Goal: Task Accomplishment & Management: Manage account settings

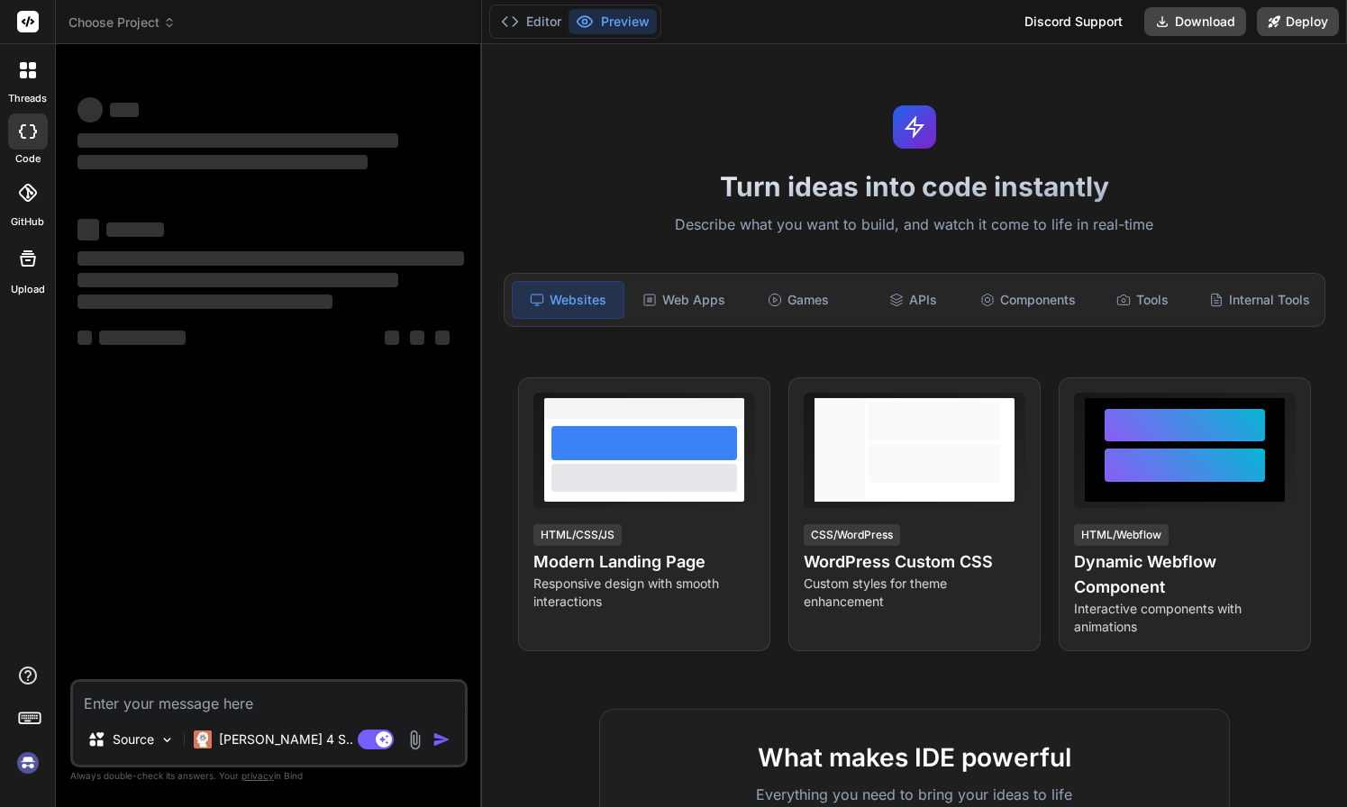
type textarea "x"
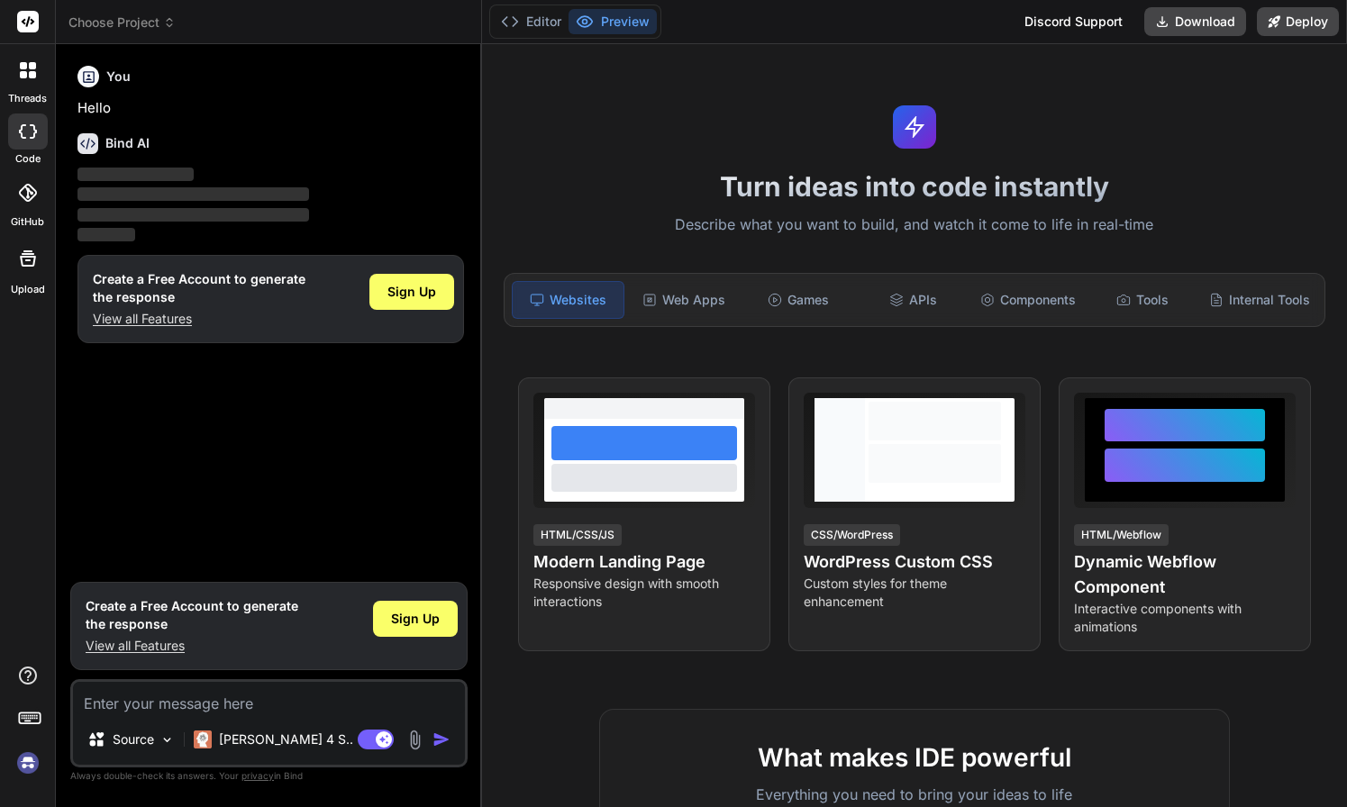
click at [159, 27] on span "Choose Project" at bounding box center [121, 23] width 107 height 18
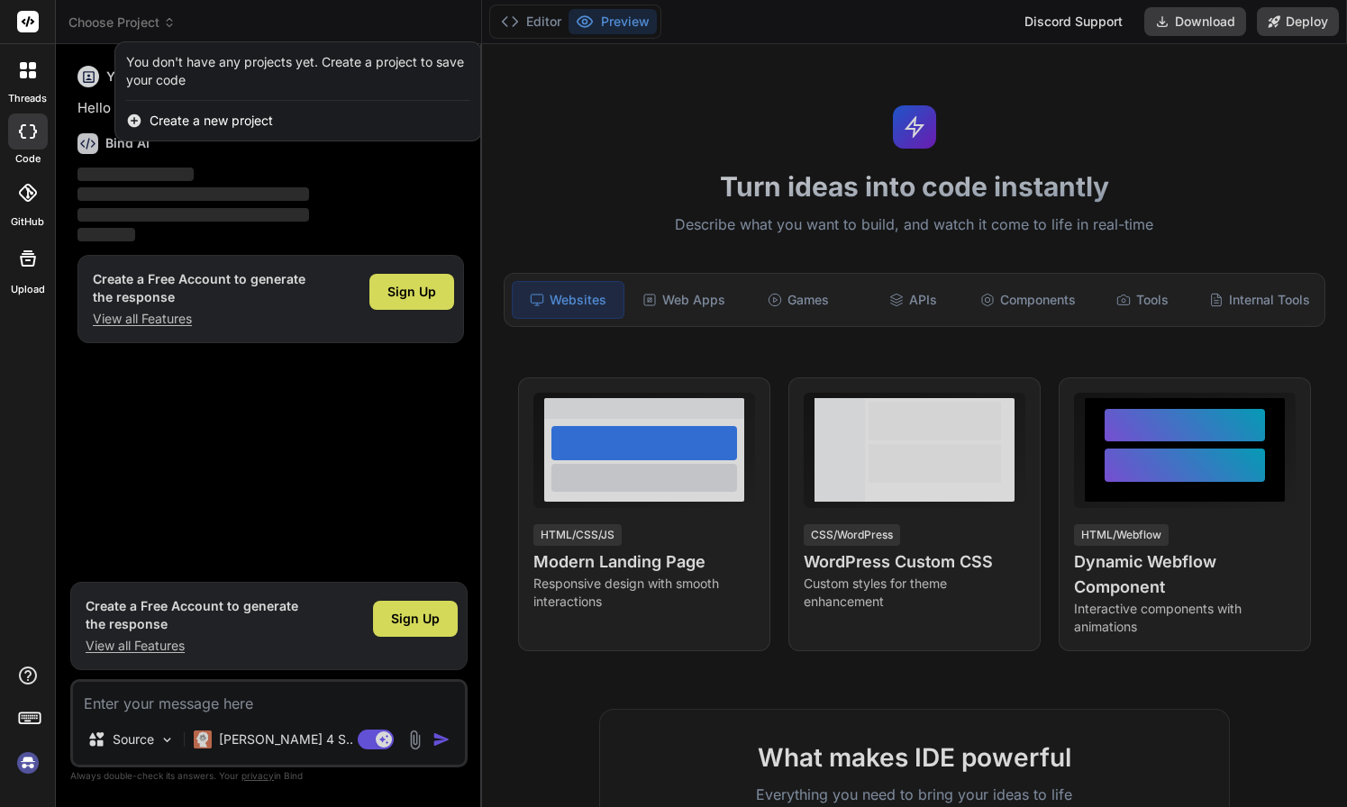
click at [159, 27] on div at bounding box center [673, 403] width 1347 height 807
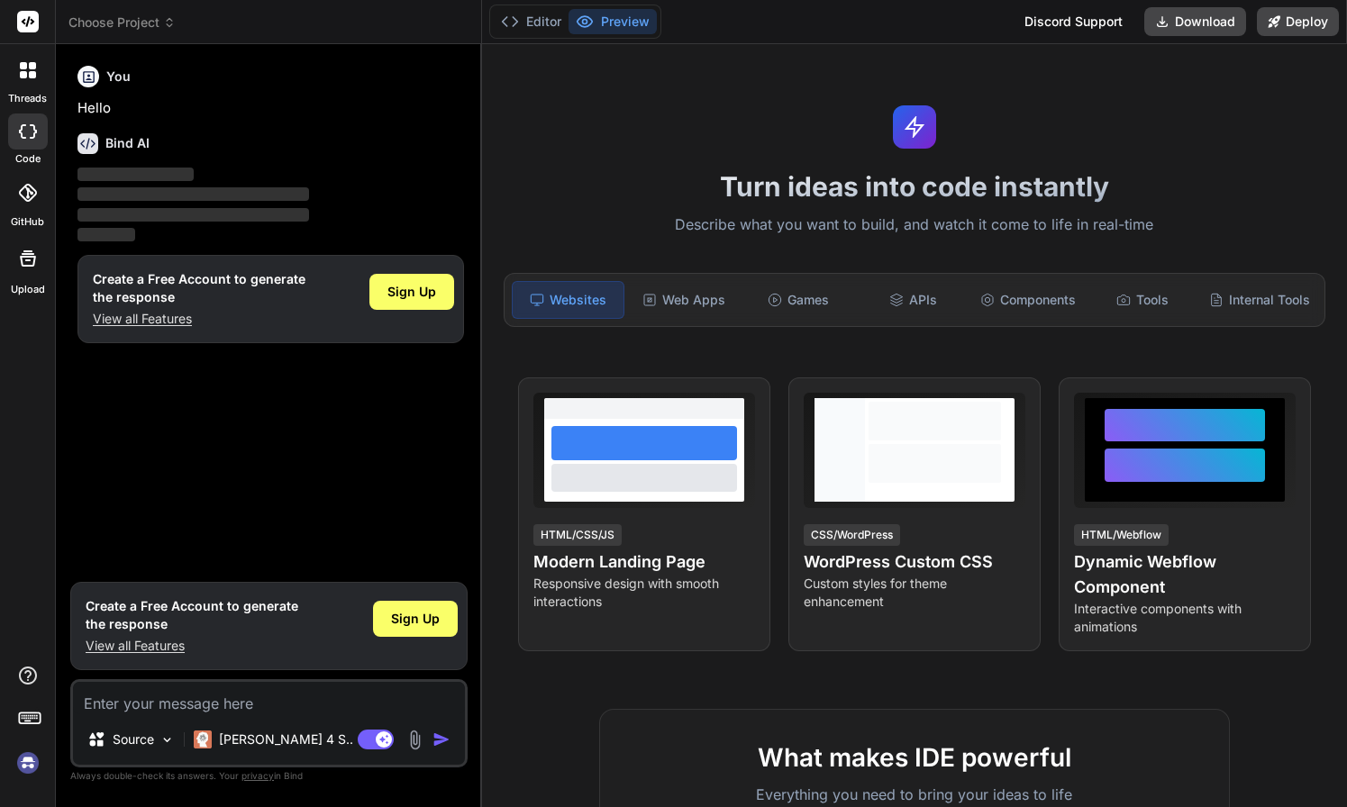
click at [25, 763] on img at bounding box center [28, 763] width 31 height 31
click at [29, 764] on img at bounding box center [28, 763] width 31 height 31
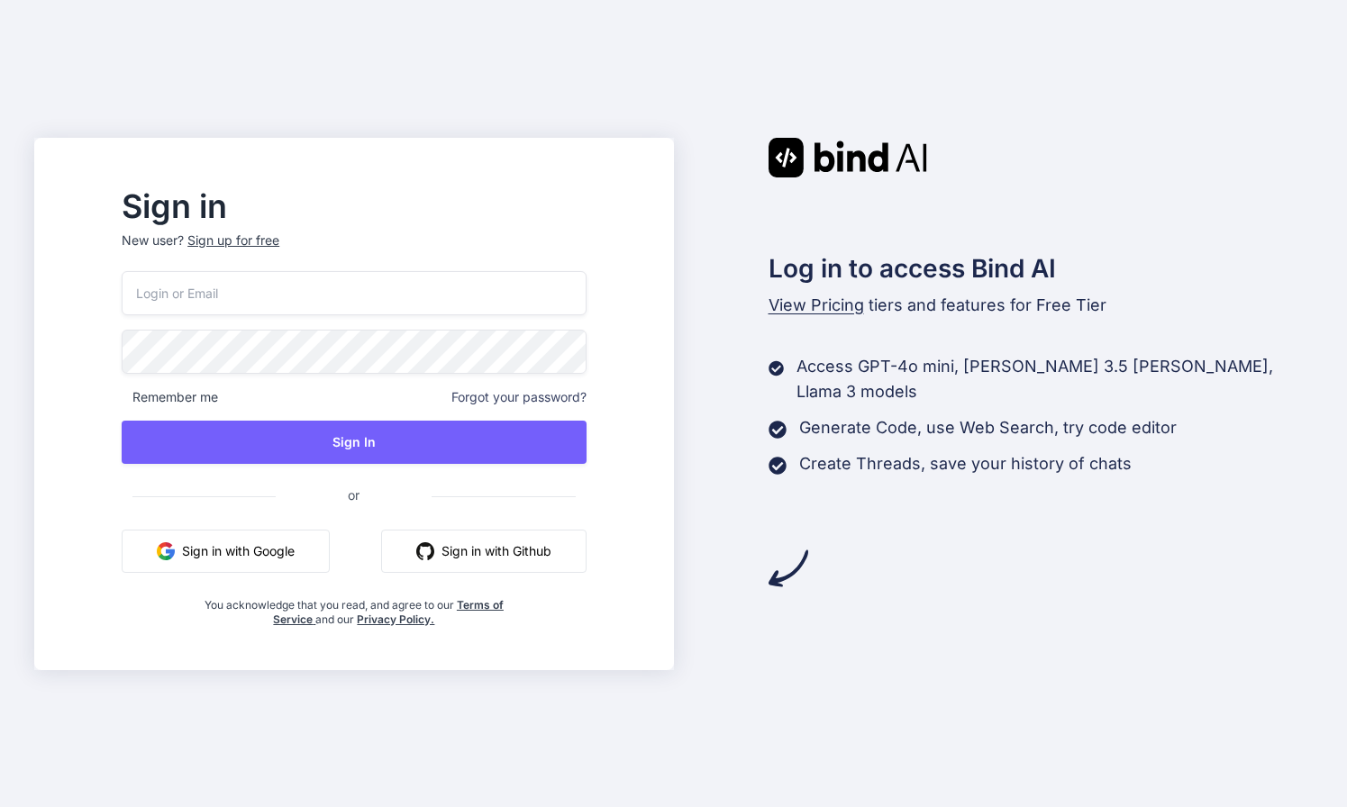
click at [286, 297] on input "email" at bounding box center [354, 293] width 464 height 44
type input "paullyndon@me.com"
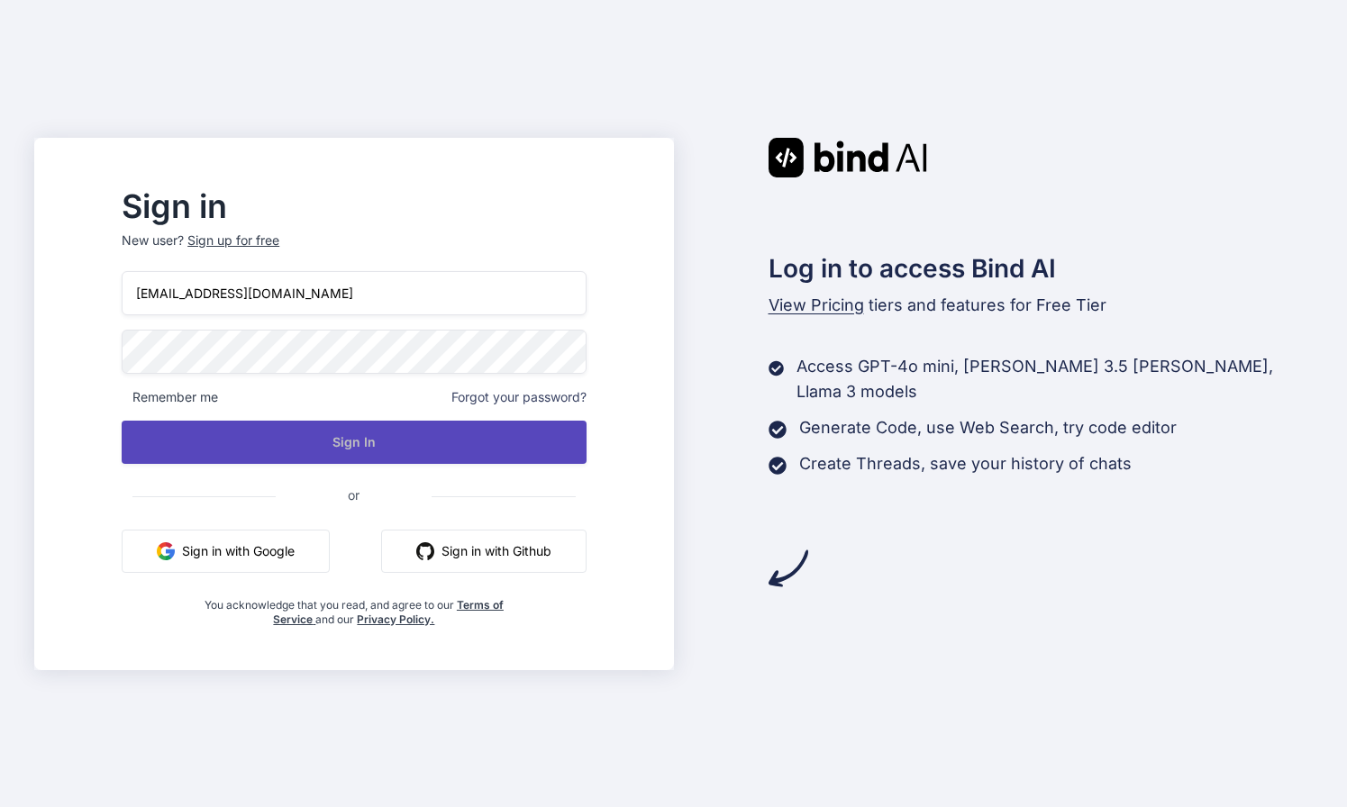
click at [384, 445] on button "Sign In" at bounding box center [354, 442] width 464 height 43
